Goal: Information Seeking & Learning: Learn about a topic

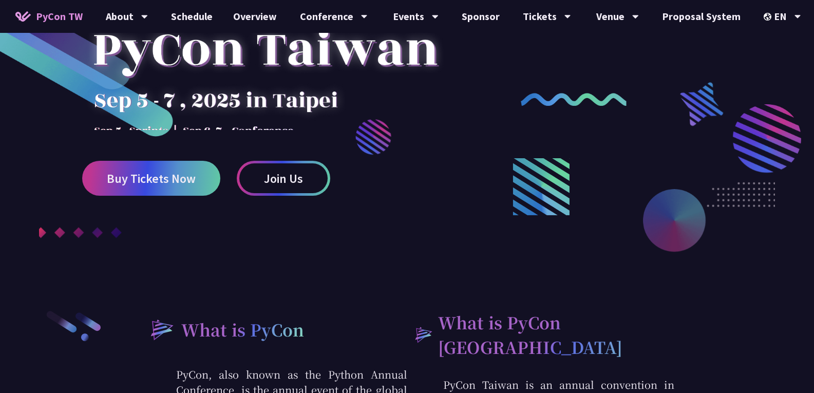
scroll to position [128, 0]
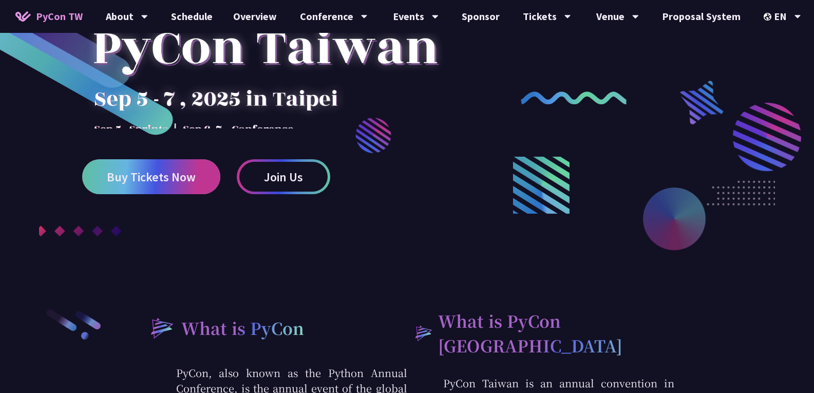
click at [167, 183] on span "Buy Tickets Now" at bounding box center [151, 176] width 89 height 13
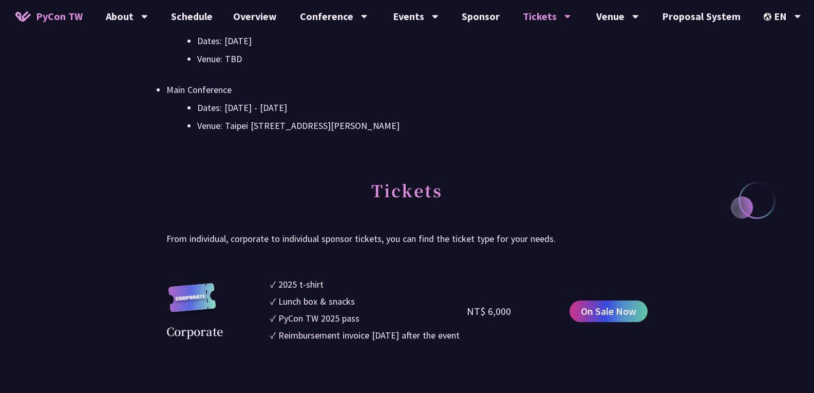
scroll to position [407, 0]
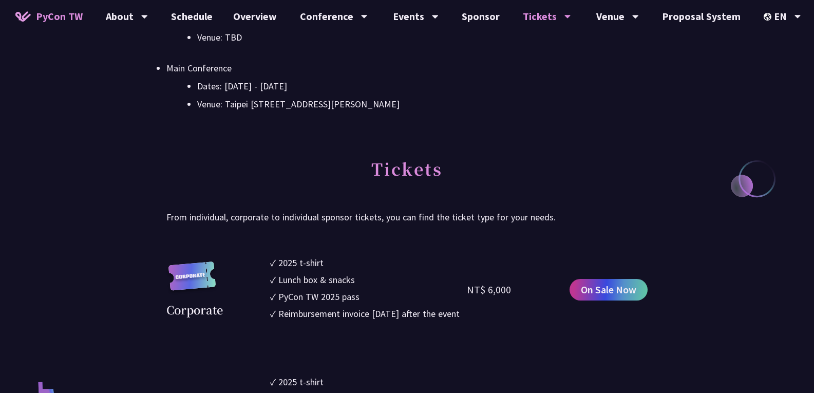
drag, startPoint x: 490, startPoint y: 298, endPoint x: 522, endPoint y: 298, distance: 32.4
click at [522, 298] on div "NT$ 6,000" at bounding box center [516, 290] width 99 height 68
drag, startPoint x: 488, startPoint y: 297, endPoint x: 525, endPoint y: 298, distance: 37.0
click at [525, 298] on div "NT$ 6,000" at bounding box center [516, 290] width 99 height 68
copy div "6,000"
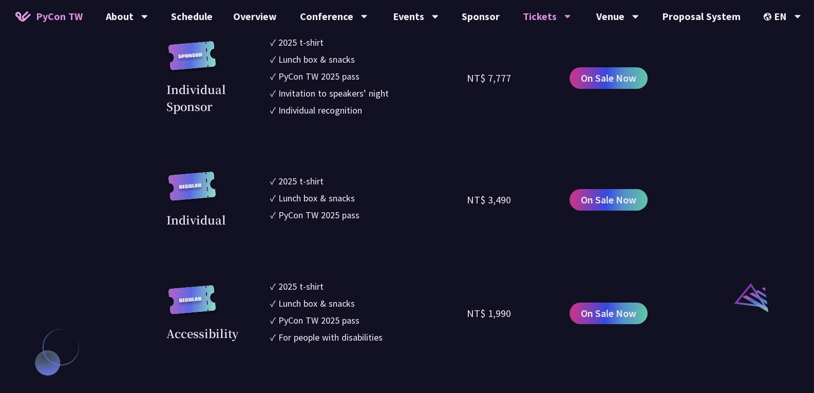
scroll to position [877, 0]
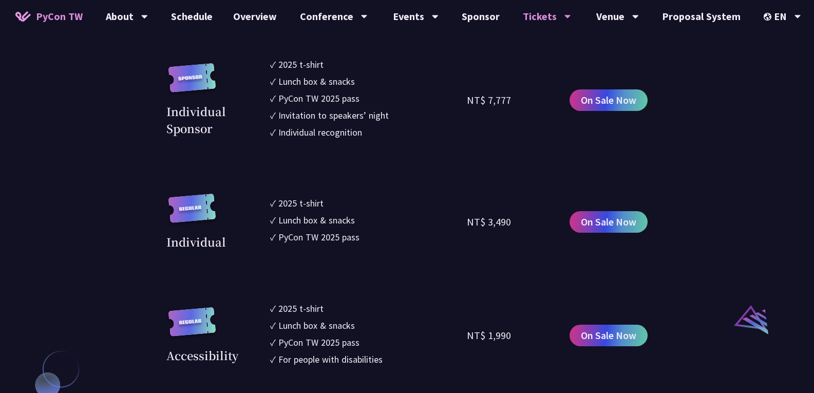
click at [407, 271] on section "Corporate ✓ 2025 t-shirt ✓ Lunch box & snacks ✓ PyCon TW 2025 pass ✓ Reimbursem…" at bounding box center [406, 130] width 481 height 691
click at [428, 269] on section "Corporate ✓ 2025 t-shirt ✓ Lunch box & snacks ✓ PyCon TW 2025 pass ✓ Reimbursem…" at bounding box center [406, 130] width 481 height 691
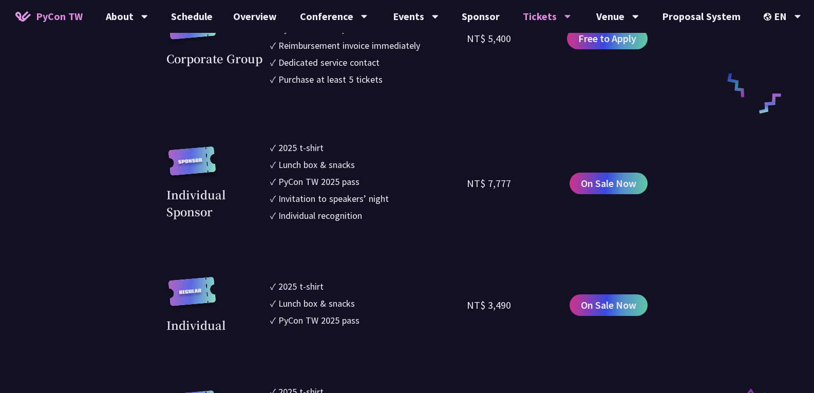
scroll to position [770, 0]
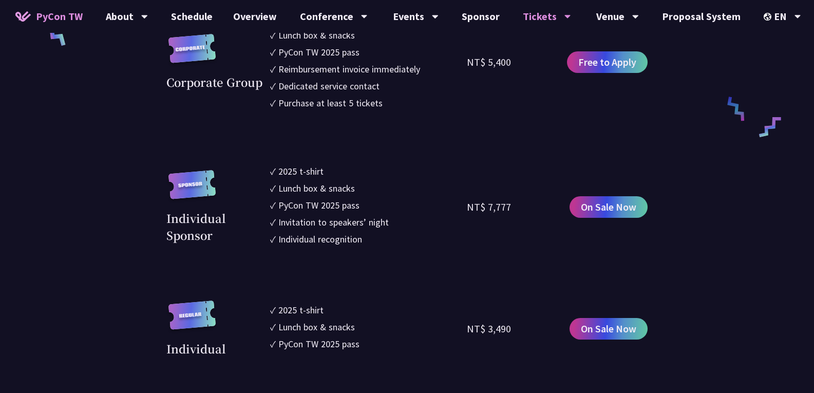
drag, startPoint x: 484, startPoint y: 341, endPoint x: 547, endPoint y: 347, distance: 63.4
click at [547, 347] on div "NT$ 3,490" at bounding box center [516, 328] width 99 height 56
copy div "3,490"
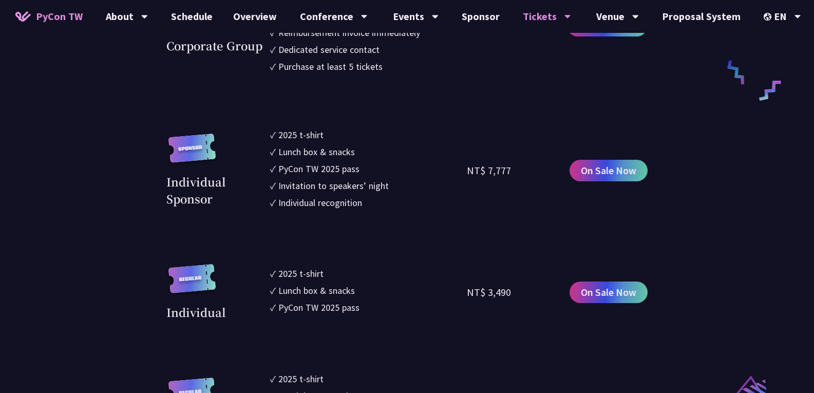
scroll to position [813, 0]
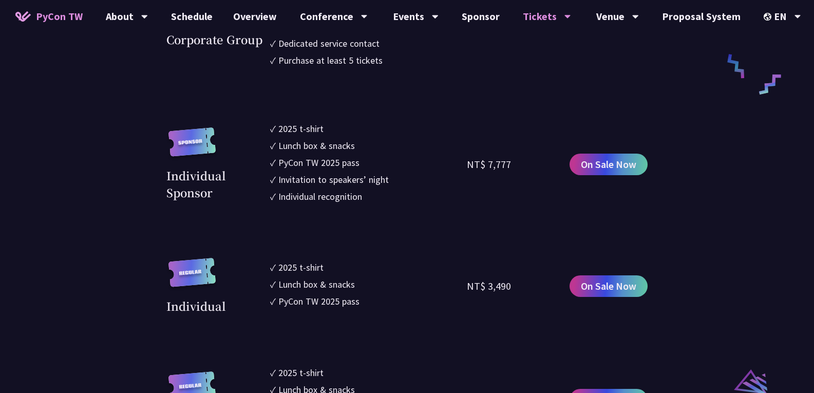
drag, startPoint x: 276, startPoint y: 316, endPoint x: 384, endPoint y: 318, distance: 107.9
click at [384, 308] on li "✓ PyCon TW 2025 pass" at bounding box center [368, 301] width 197 height 14
drag, startPoint x: 297, startPoint y: 317, endPoint x: 369, endPoint y: 319, distance: 71.9
click at [369, 308] on li "✓ PyCon TW 2025 pass" at bounding box center [368, 301] width 197 height 14
drag, startPoint x: 300, startPoint y: 305, endPoint x: 348, endPoint y: 303, distance: 48.3
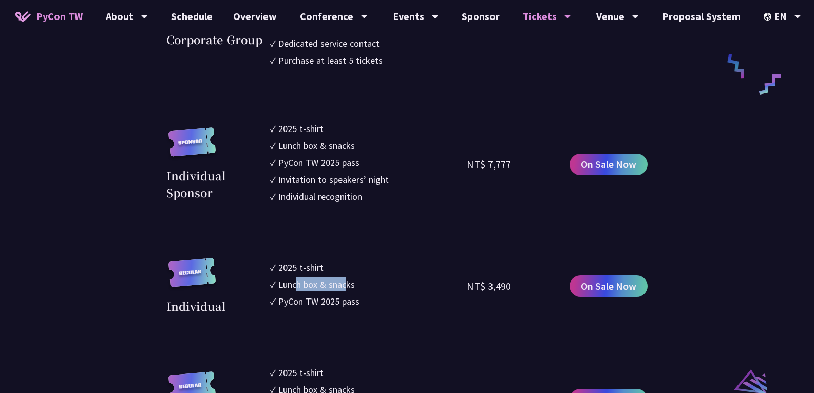
click at [348, 291] on div "Lunch box & snacks" at bounding box center [316, 284] width 77 height 14
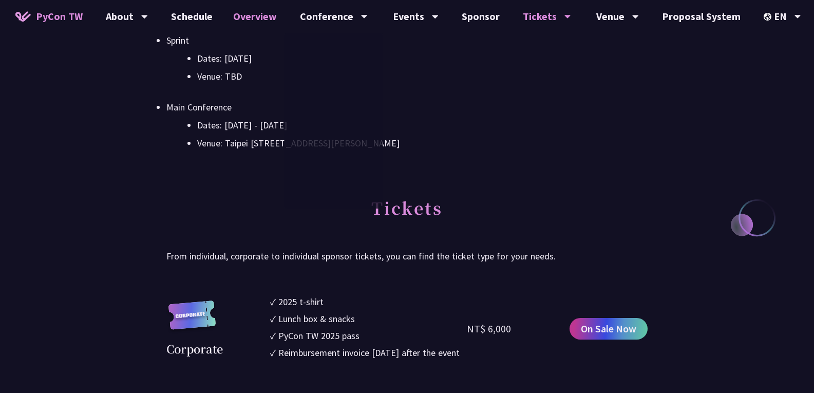
scroll to position [364, 0]
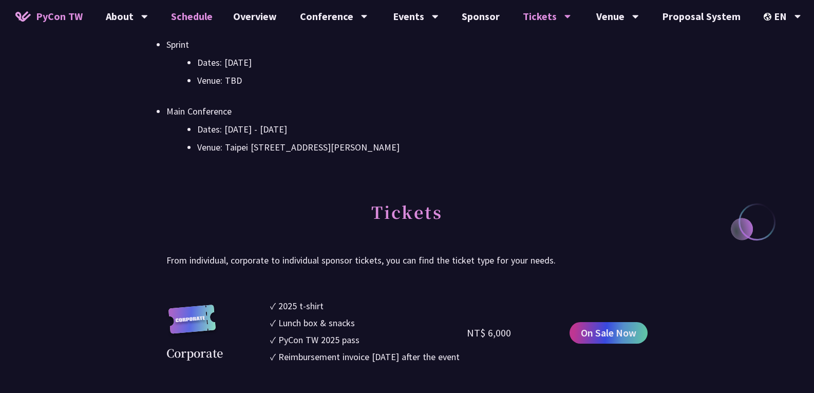
click at [207, 18] on link "Schedule" at bounding box center [192, 16] width 62 height 33
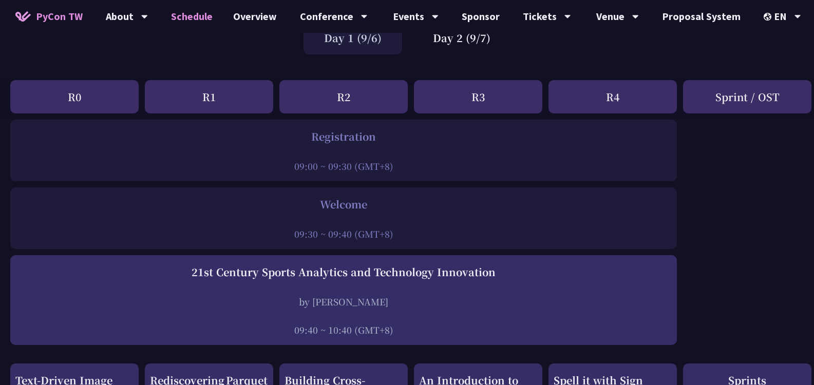
scroll to position [86, 0]
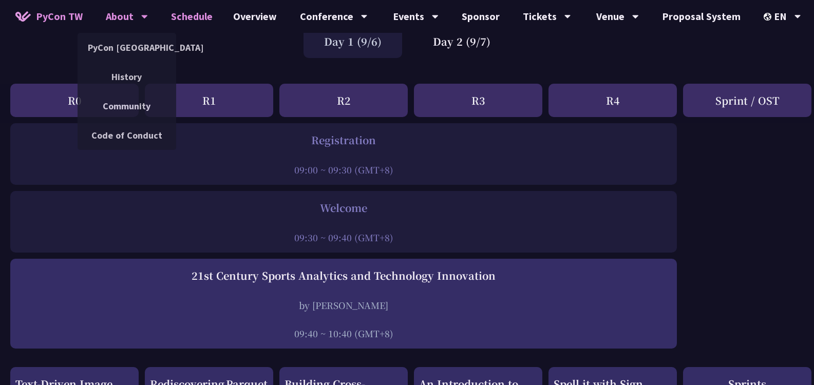
click at [114, 19] on div "About" at bounding box center [127, 16] width 42 height 33
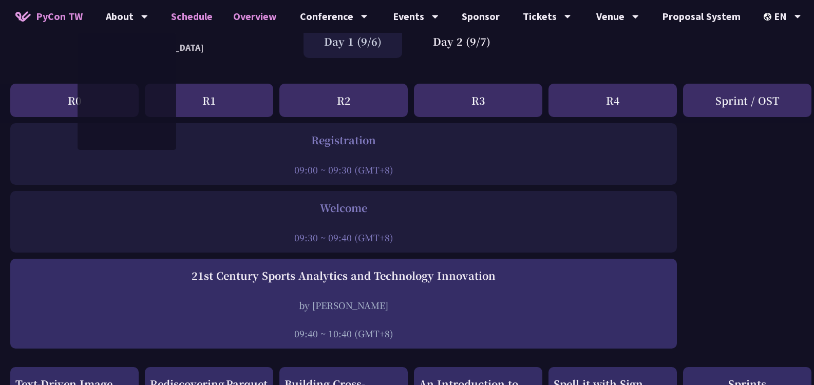
click at [260, 23] on link "Overview" at bounding box center [255, 16] width 64 height 33
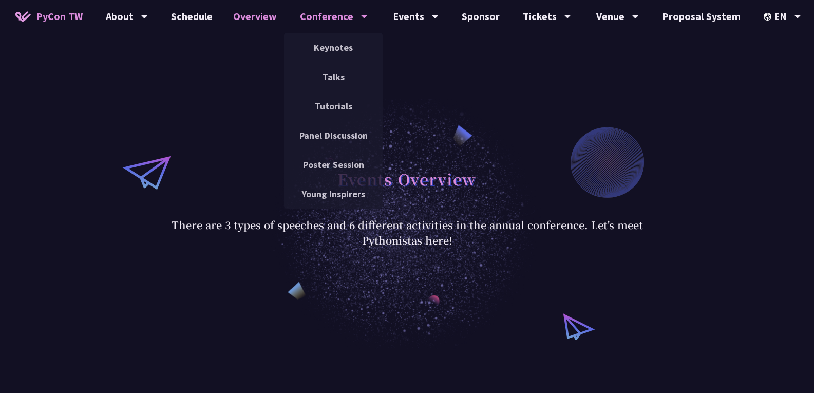
click at [328, 20] on div "Conference" at bounding box center [334, 16] width 68 height 33
click at [345, 52] on link "Keynotes" at bounding box center [333, 47] width 99 height 24
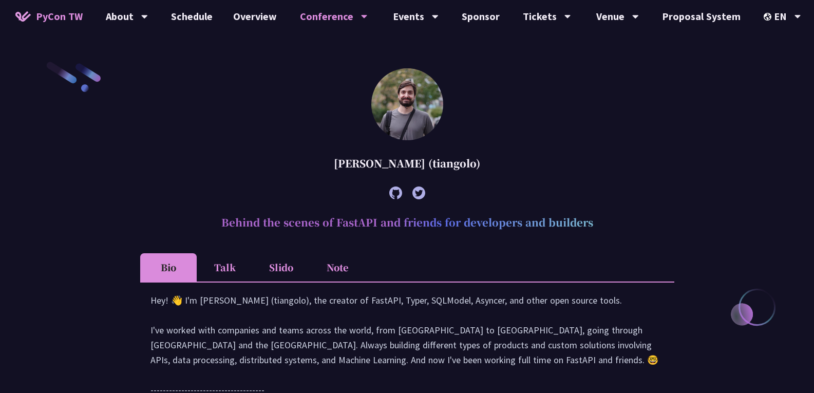
scroll to position [321, 0]
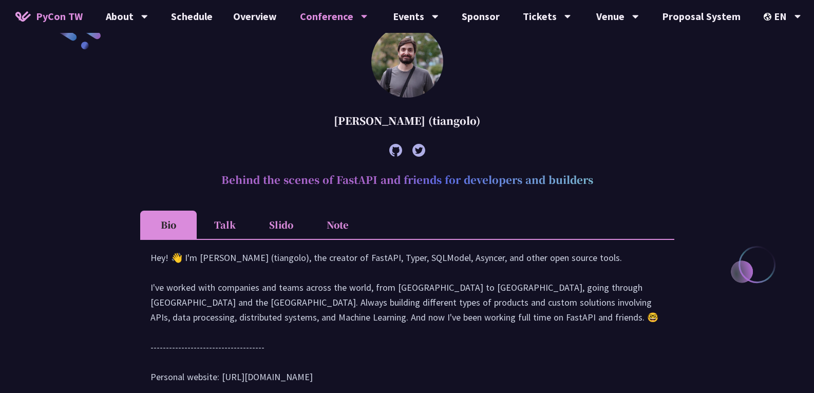
click at [235, 226] on li "Talk" at bounding box center [225, 225] width 56 height 28
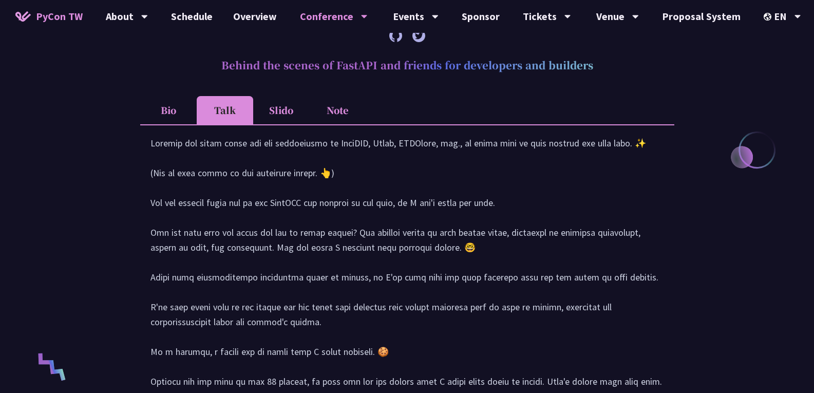
scroll to position [428, 0]
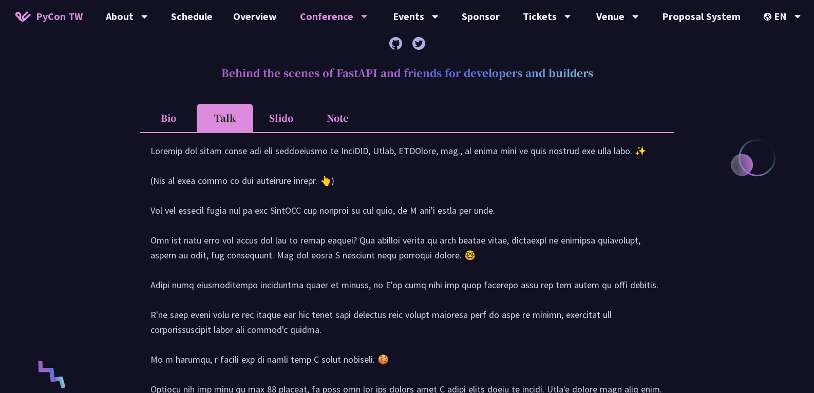
click at [279, 122] on li "Slido" at bounding box center [281, 118] width 56 height 28
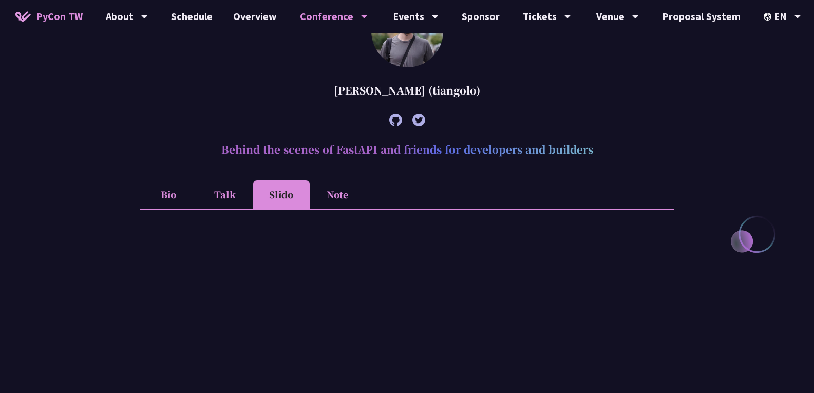
scroll to position [343, 0]
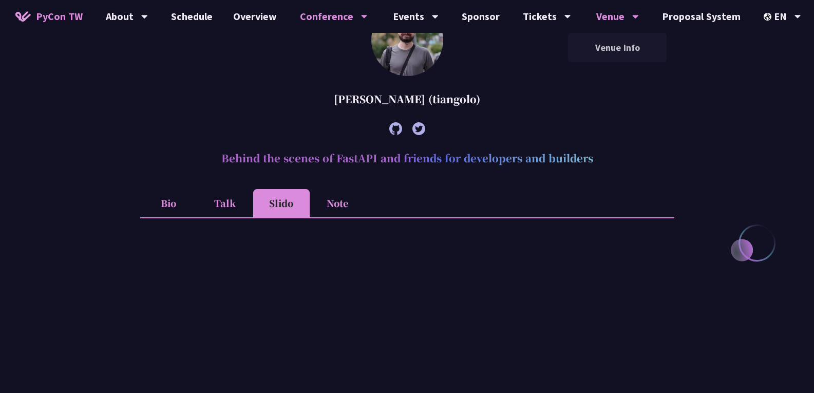
click at [613, 4] on div "Venue" at bounding box center [617, 16] width 43 height 33
click at [603, 44] on link "Venue Info" at bounding box center [617, 47] width 99 height 24
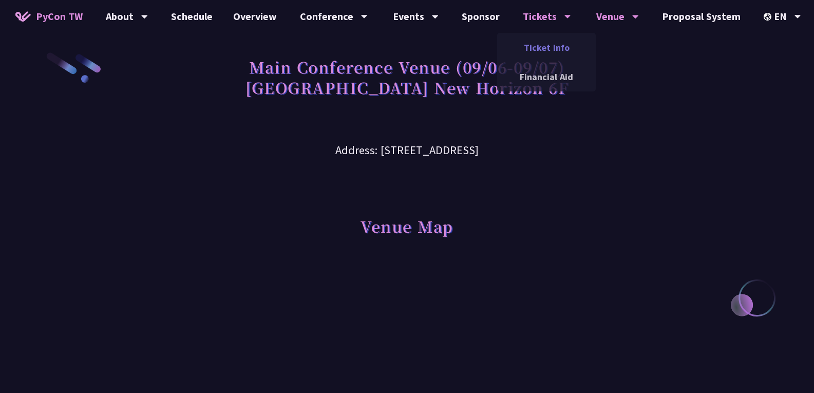
click at [548, 49] on link "Ticket Info" at bounding box center [546, 47] width 99 height 24
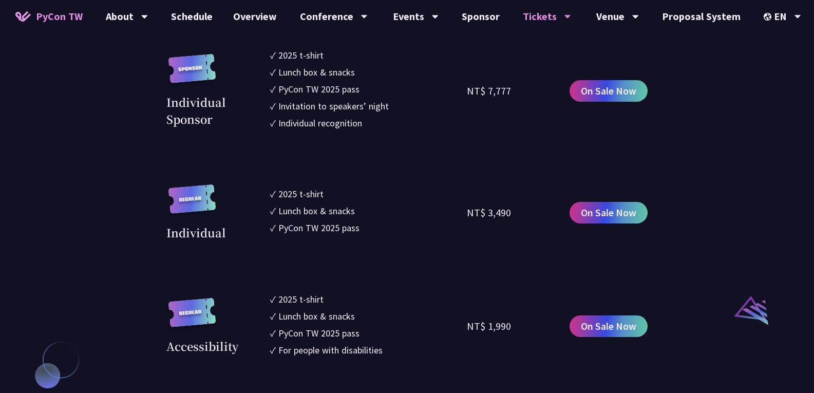
scroll to position [899, 0]
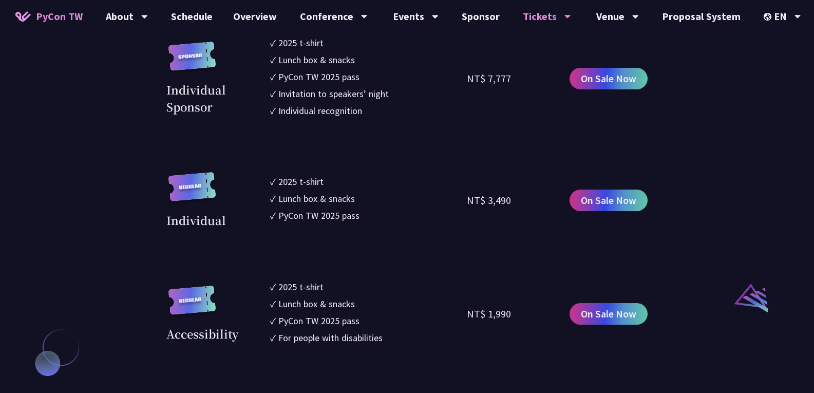
drag, startPoint x: 482, startPoint y: 218, endPoint x: 512, endPoint y: 214, distance: 31.0
click at [512, 214] on div "NT$ 3,490" at bounding box center [516, 200] width 99 height 56
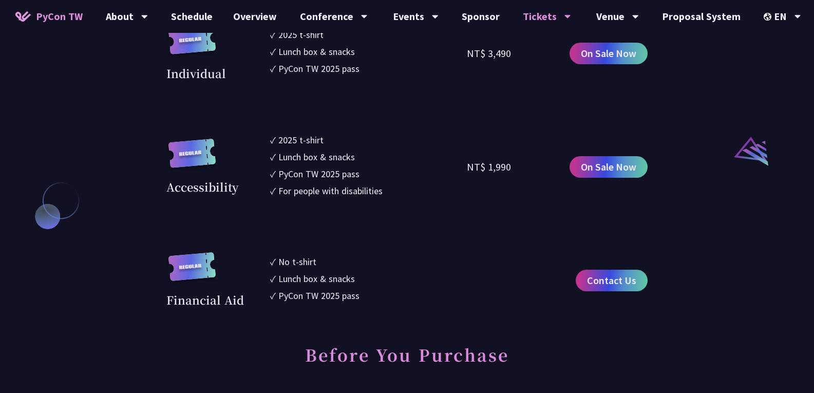
scroll to position [1049, 0]
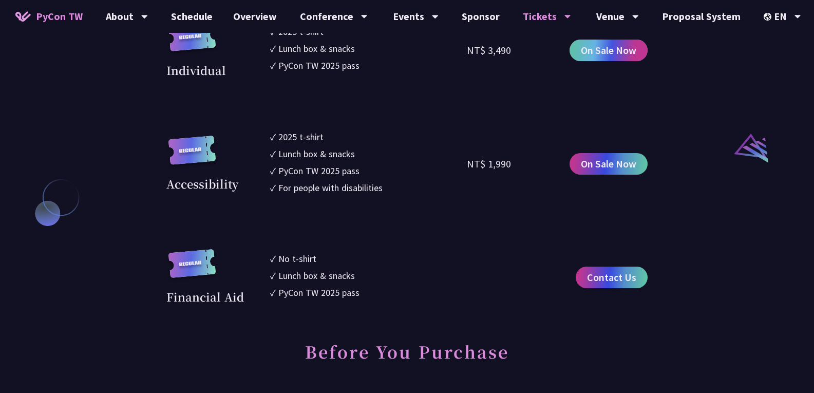
click at [600, 53] on link "On Sale Now" at bounding box center [609, 51] width 78 height 22
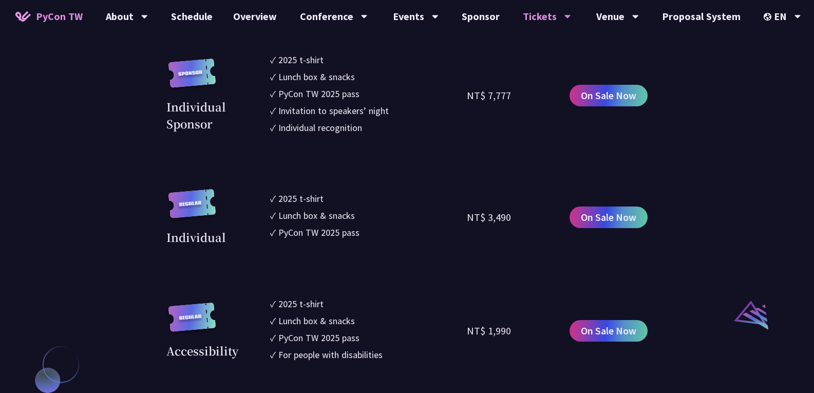
scroll to position [877, 0]
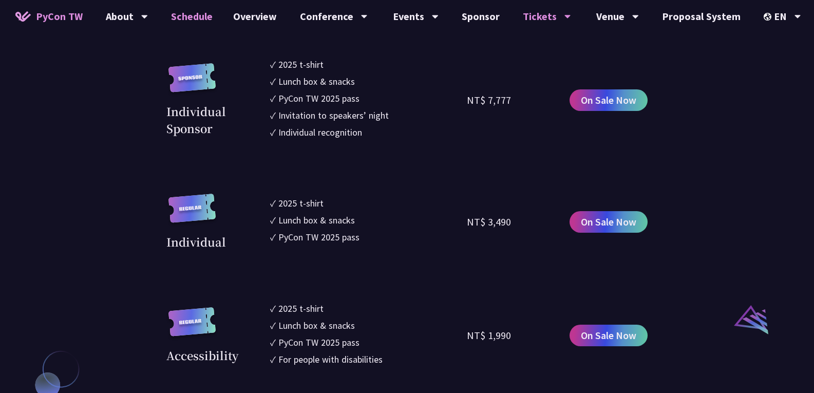
click at [200, 17] on link "Schedule" at bounding box center [192, 16] width 62 height 33
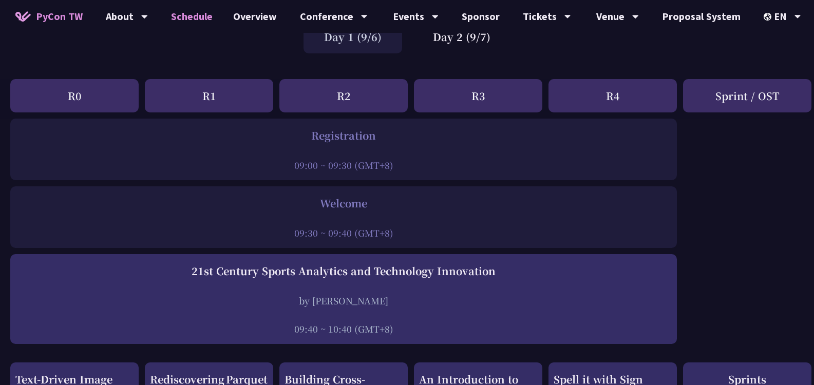
scroll to position [86, 0]
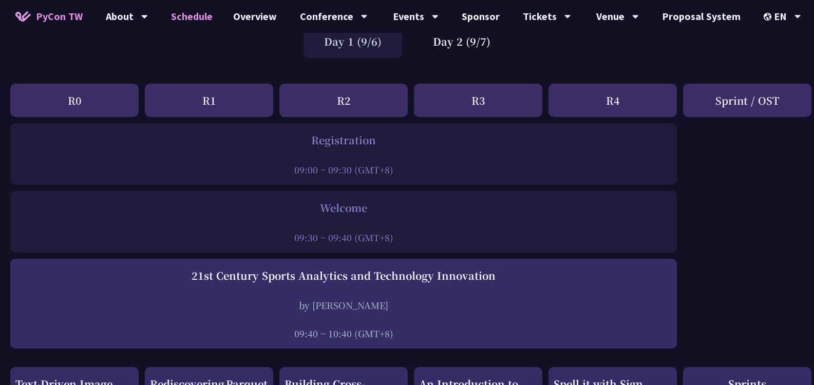
click at [71, 97] on div "R0" at bounding box center [74, 100] width 128 height 33
click at [203, 102] on div "R1" at bounding box center [209, 100] width 128 height 33
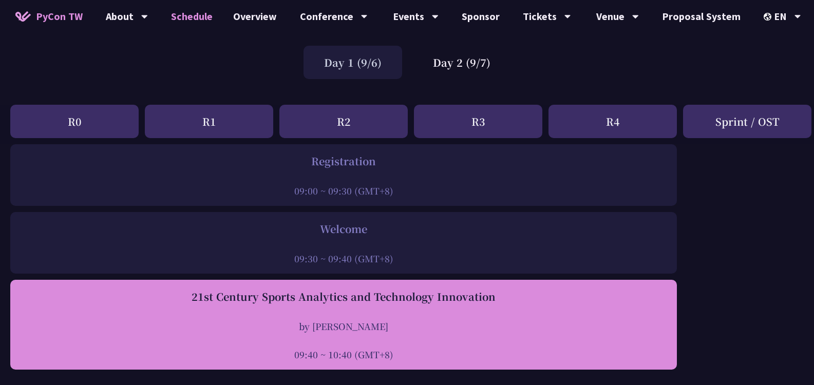
scroll to position [43, 0]
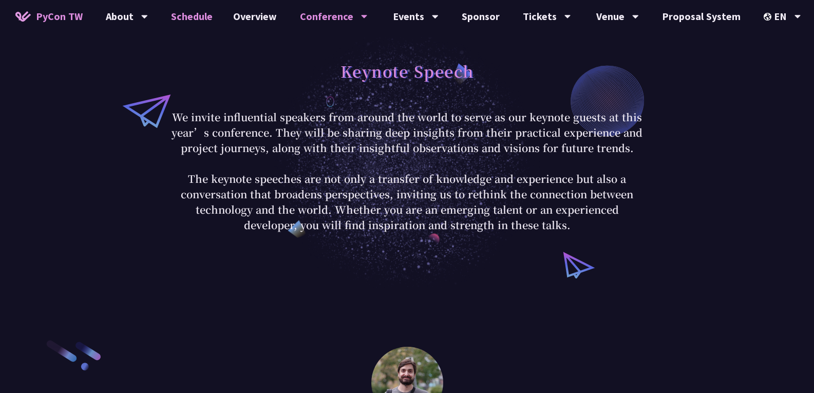
click at [207, 20] on link "Schedule" at bounding box center [192, 16] width 62 height 33
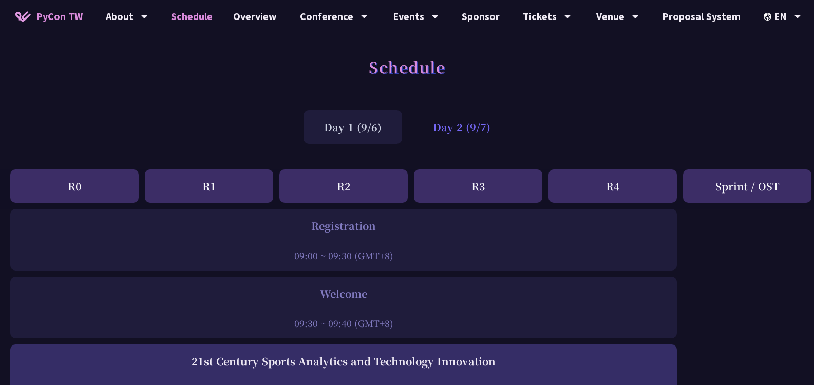
click at [471, 133] on div "Day 2 (9/7)" at bounding box center [461, 126] width 99 height 33
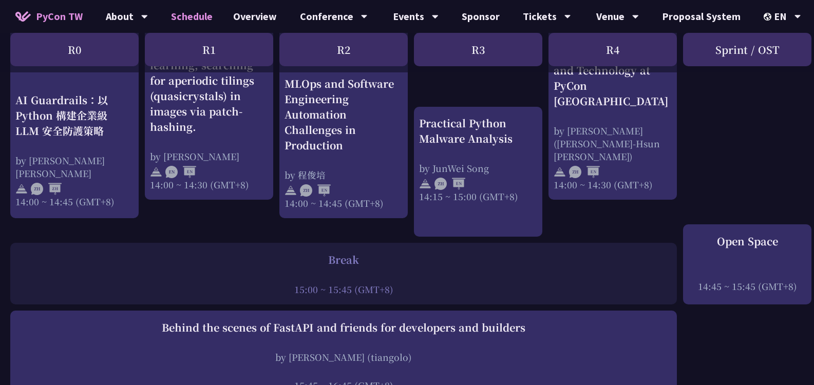
scroll to position [1070, 0]
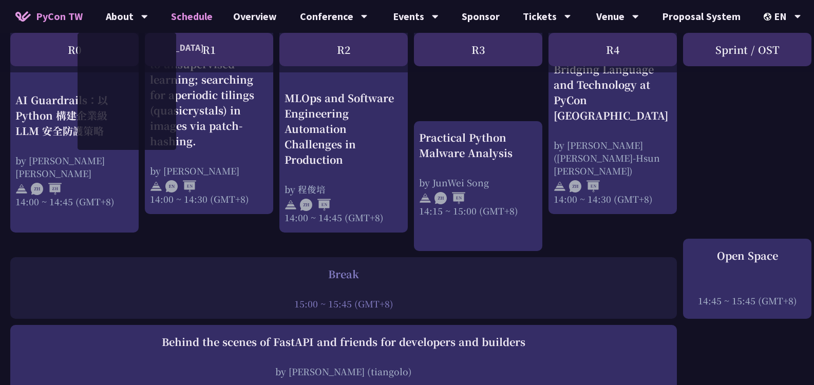
click at [169, 16] on link "Schedule" at bounding box center [192, 16] width 62 height 33
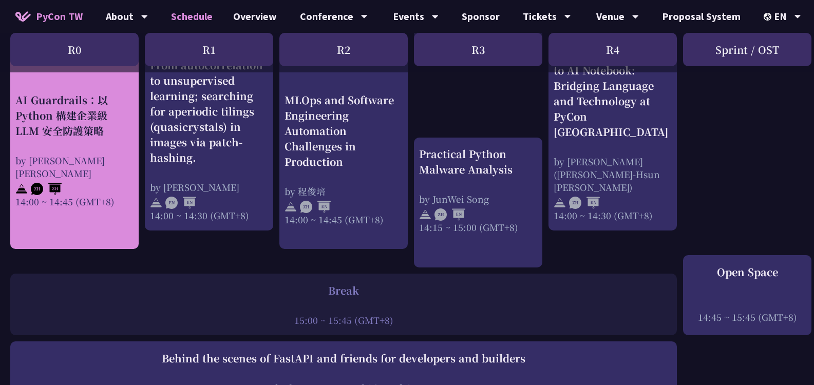
scroll to position [1049, 0]
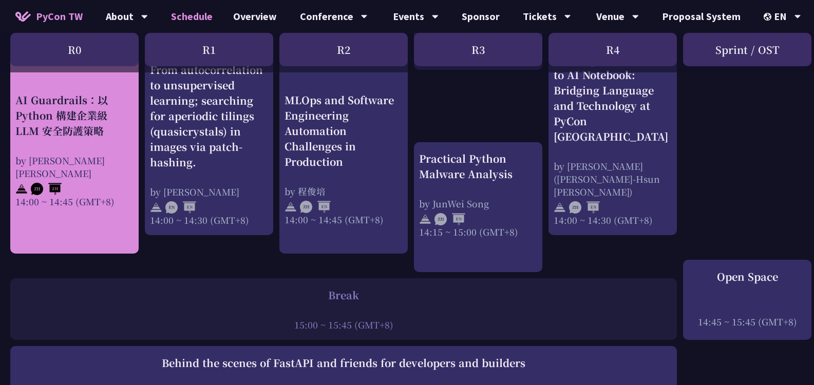
click at [79, 140] on div "AI Guardrails：以 Python 構建企業級 LLM 安全防護策略 by Nero Un 阮智軒 14:00 ~ 14:45 (GMT+8)" at bounding box center [74, 150] width 118 height 116
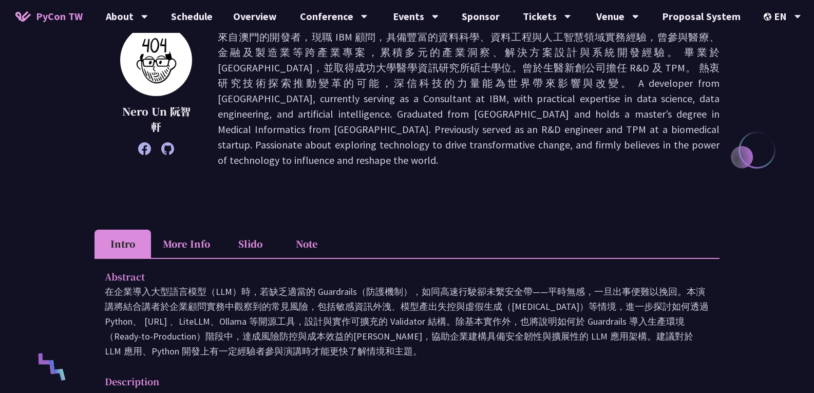
scroll to position [150, 0]
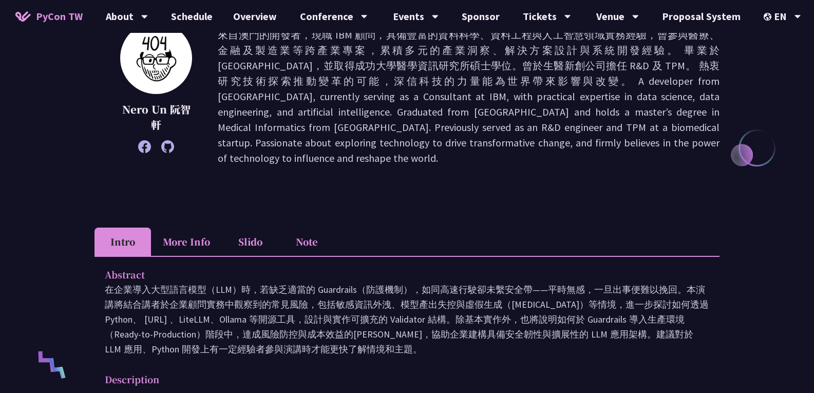
click at [187, 229] on li "More Info" at bounding box center [186, 241] width 71 height 28
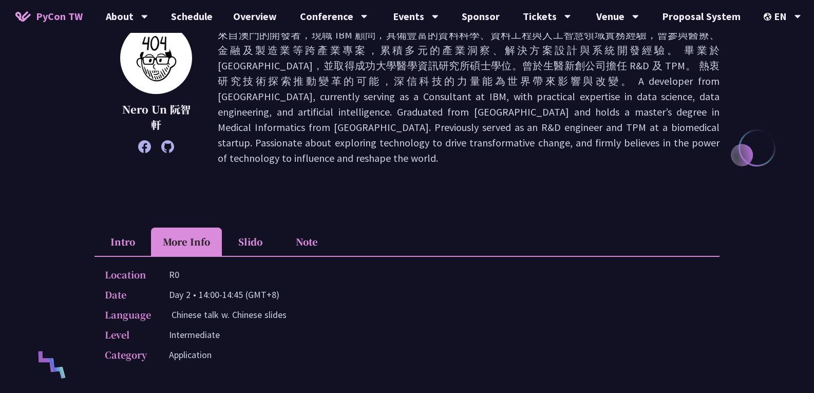
click at [246, 229] on li "Slido" at bounding box center [250, 241] width 56 height 28
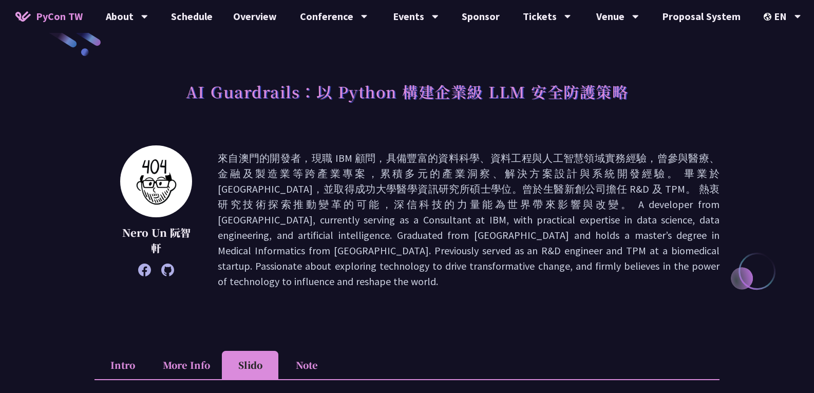
scroll to position [0, 0]
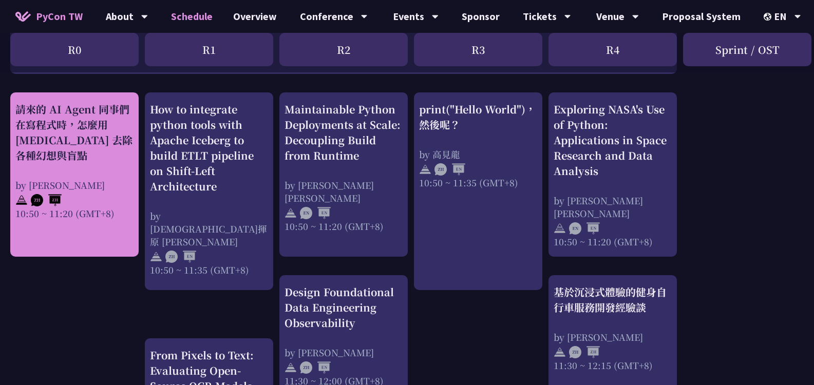
scroll to position [321, 0]
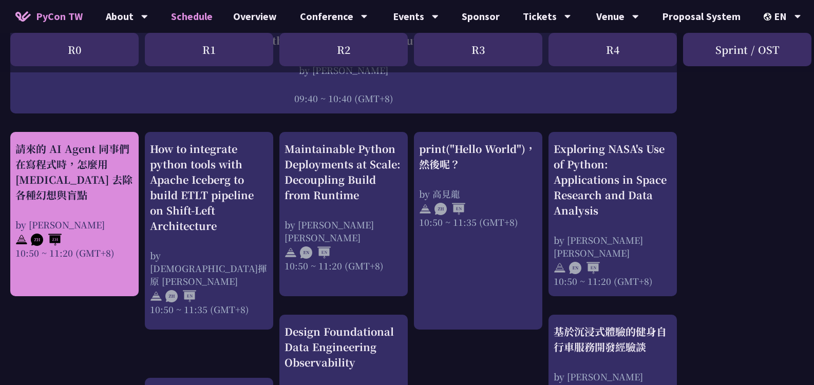
click at [88, 165] on div "請來的 AI Agent 同事們在寫程式時，怎麼用 pytest 去除各種幻想與盲點" at bounding box center [74, 172] width 118 height 62
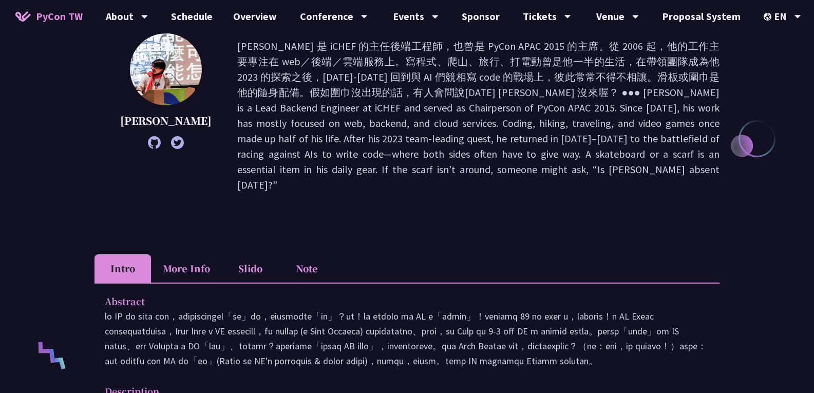
scroll to position [172, 0]
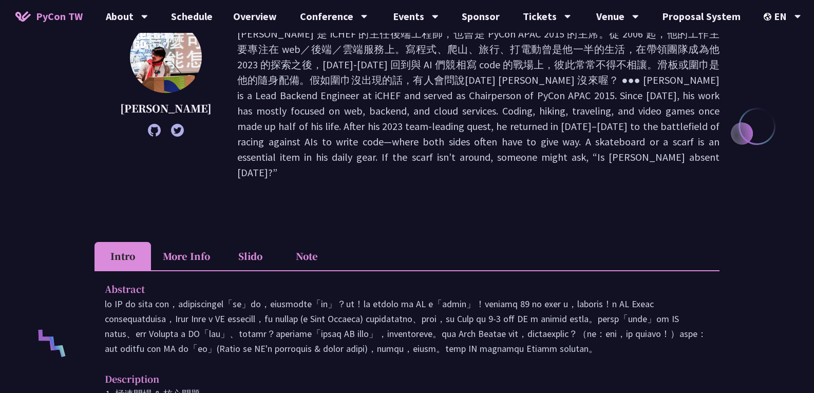
click at [211, 242] on li "More Info" at bounding box center [186, 256] width 71 height 28
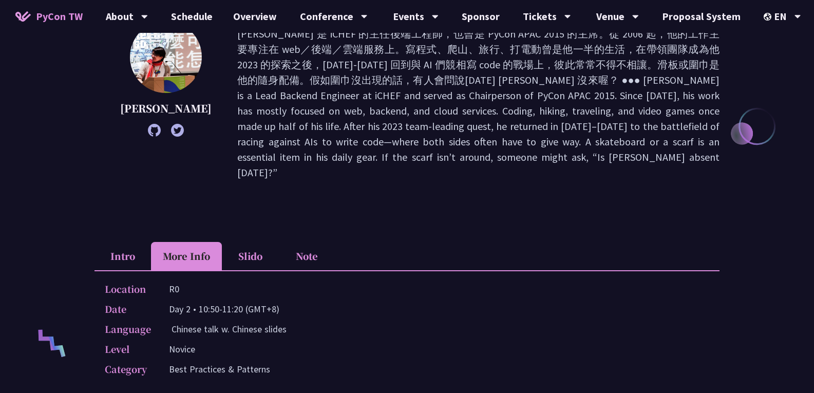
click at [263, 242] on li "Slido" at bounding box center [250, 256] width 56 height 28
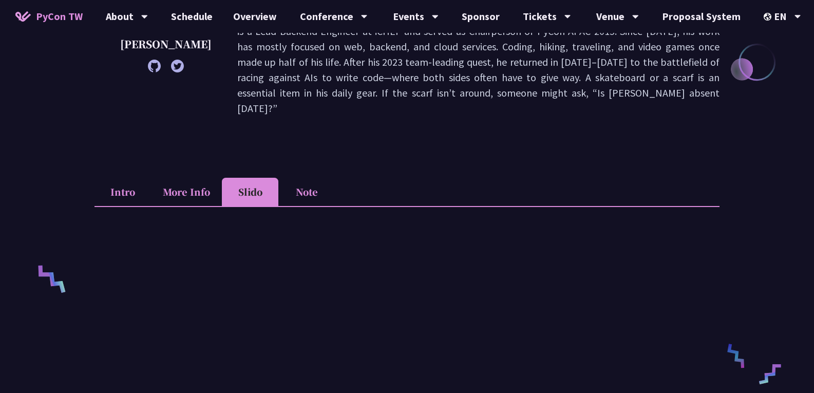
scroll to position [257, 0]
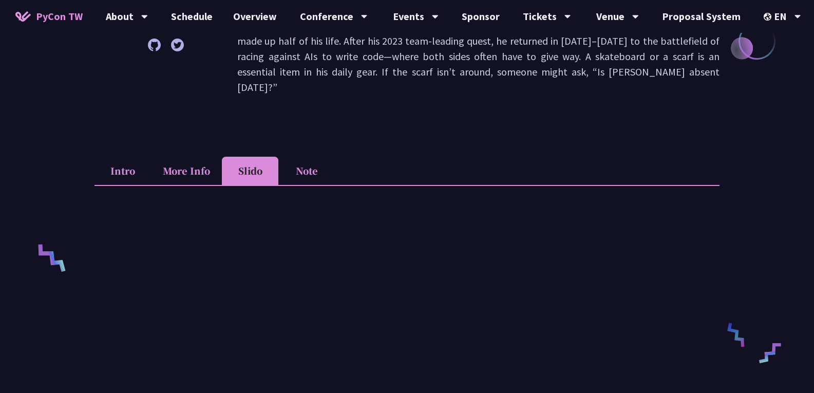
click at [109, 157] on li "Intro" at bounding box center [122, 171] width 56 height 28
